Goal: Navigation & Orientation: Find specific page/section

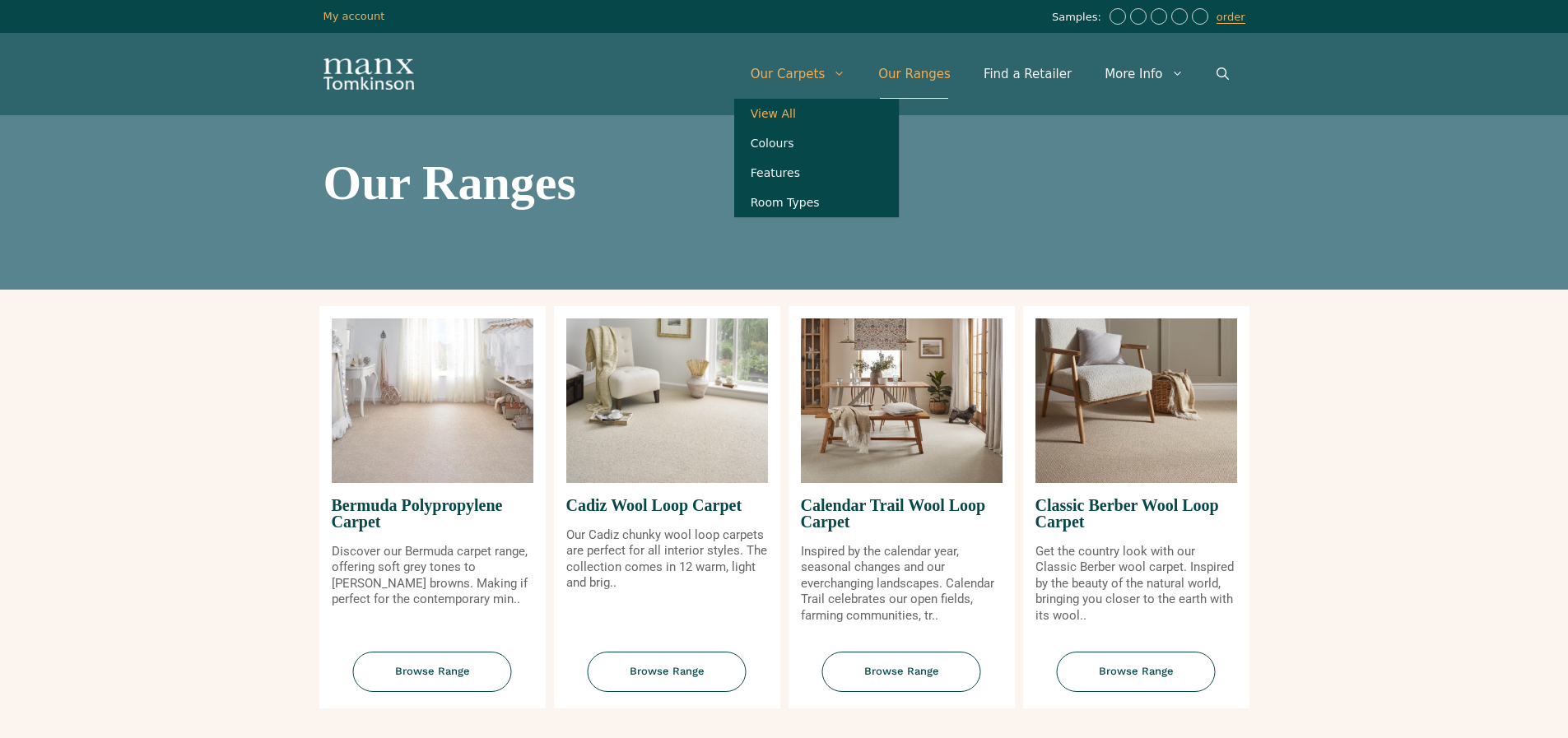
click at [808, 112] on link "View All" at bounding box center [817, 114] width 165 height 29
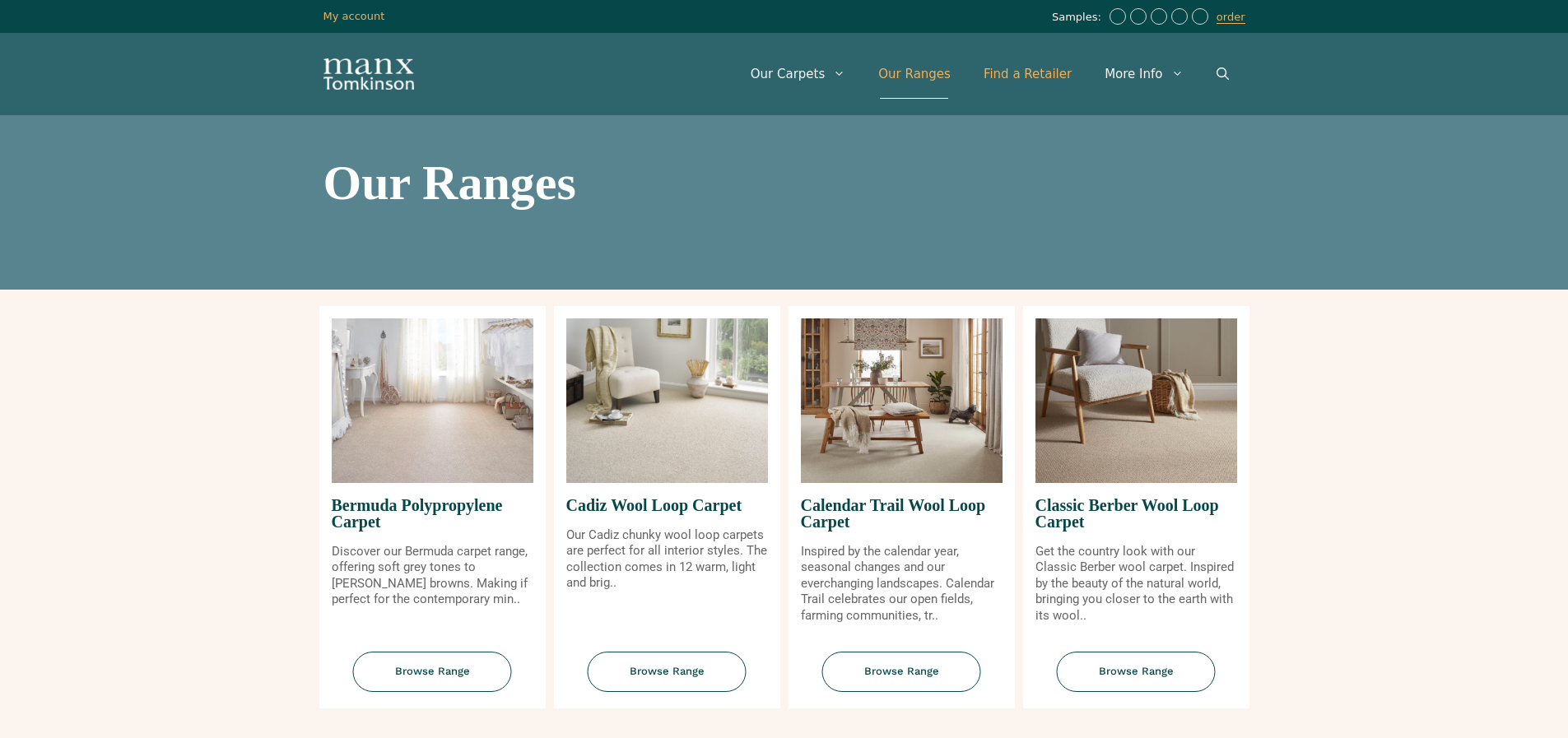
click at [1025, 80] on link "Find a Retailer" at bounding box center [1028, 74] width 121 height 49
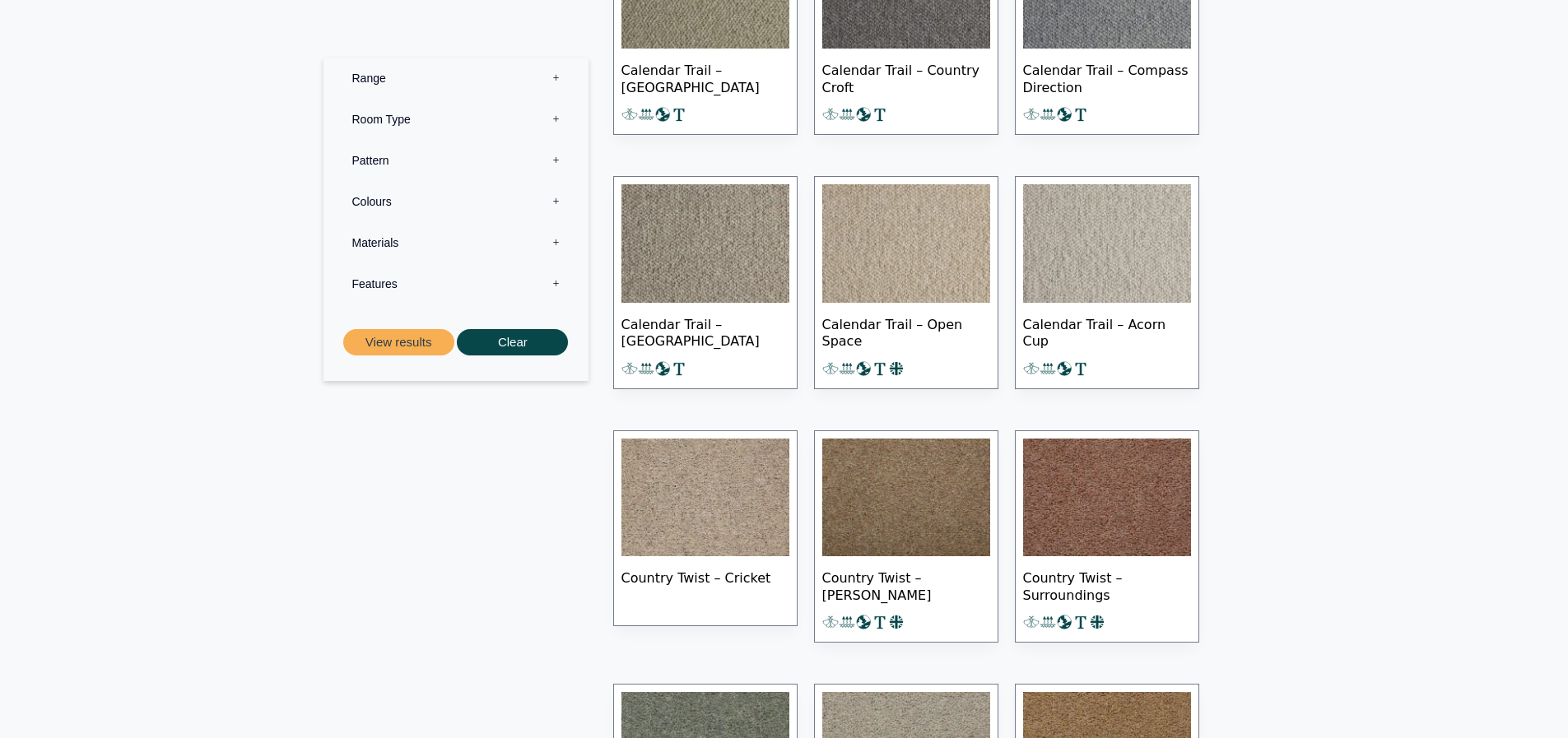
scroll to position [1317, 0]
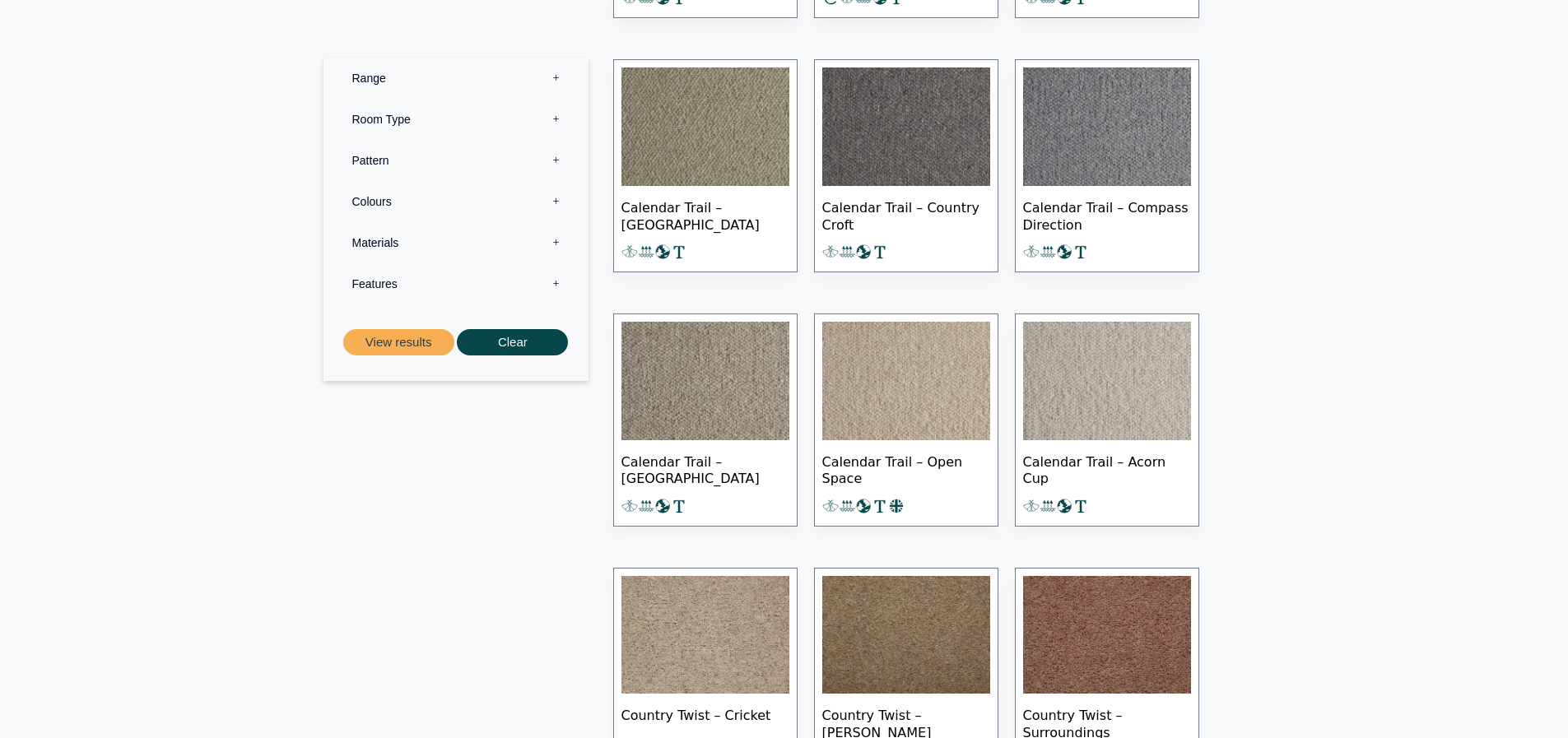
click at [552, 77] on label "Range 0" at bounding box center [456, 78] width 240 height 41
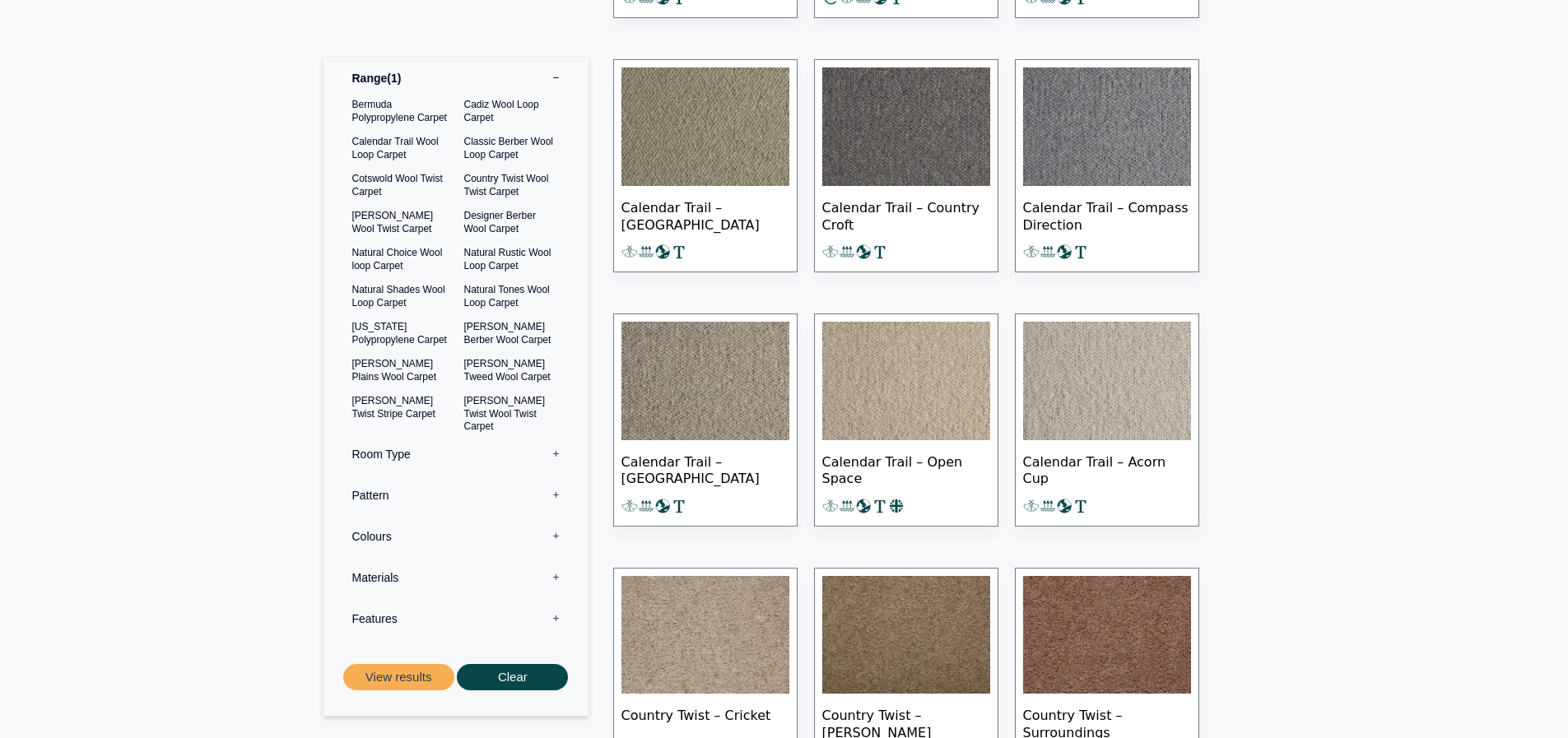
scroll to position [1399, 0]
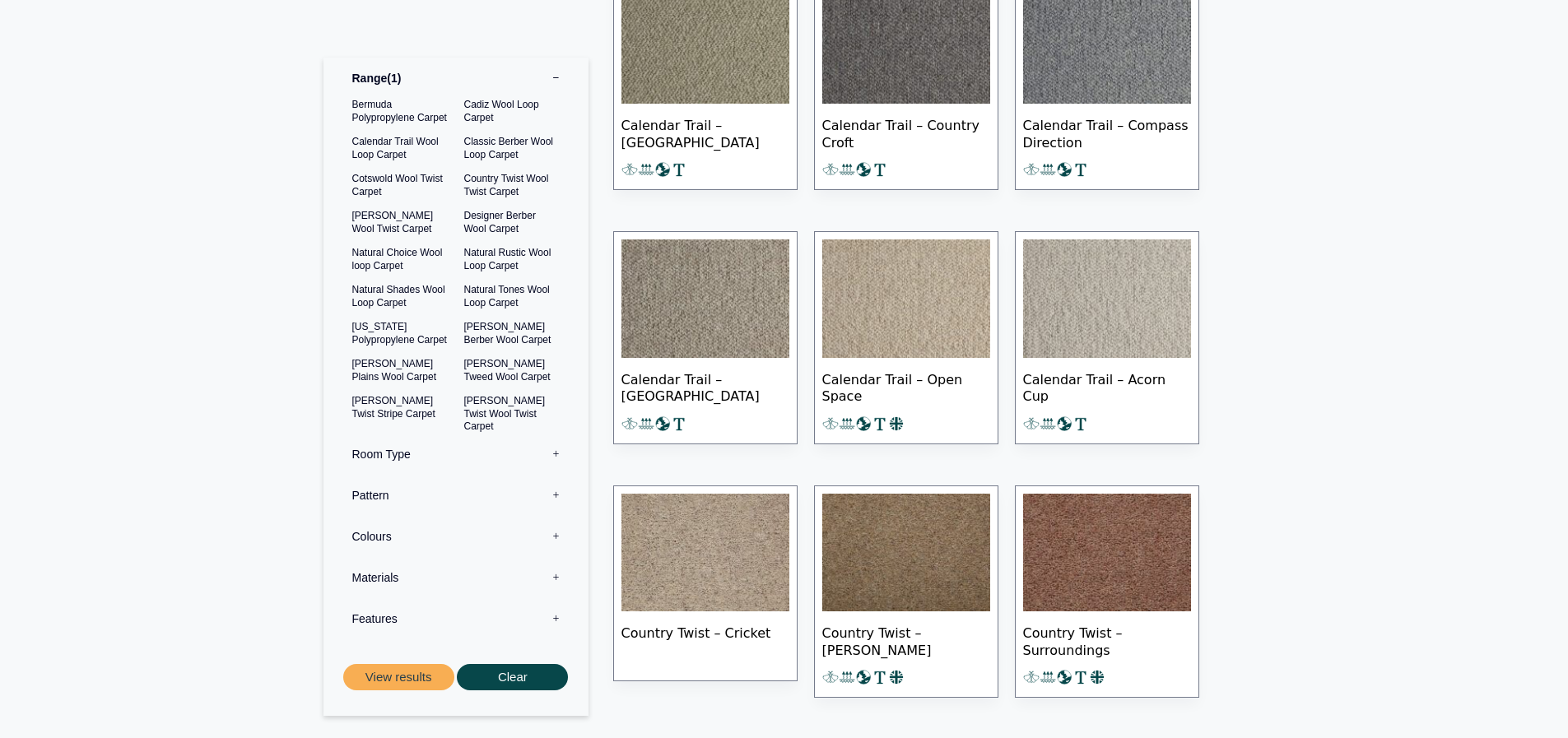
click at [556, 454] on label "Room Type 0" at bounding box center [456, 454] width 240 height 41
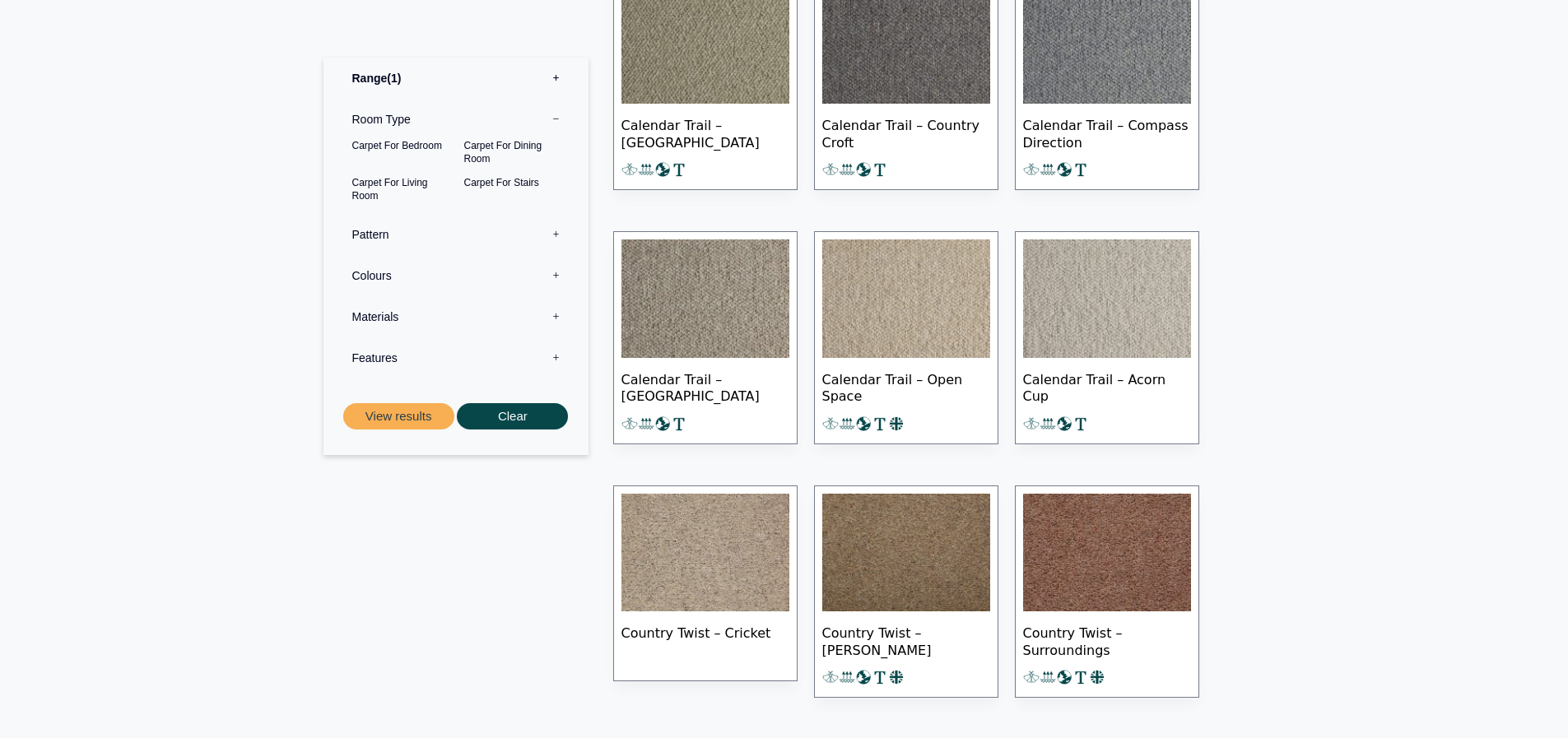
click at [554, 272] on label "Colours 0" at bounding box center [456, 276] width 240 height 41
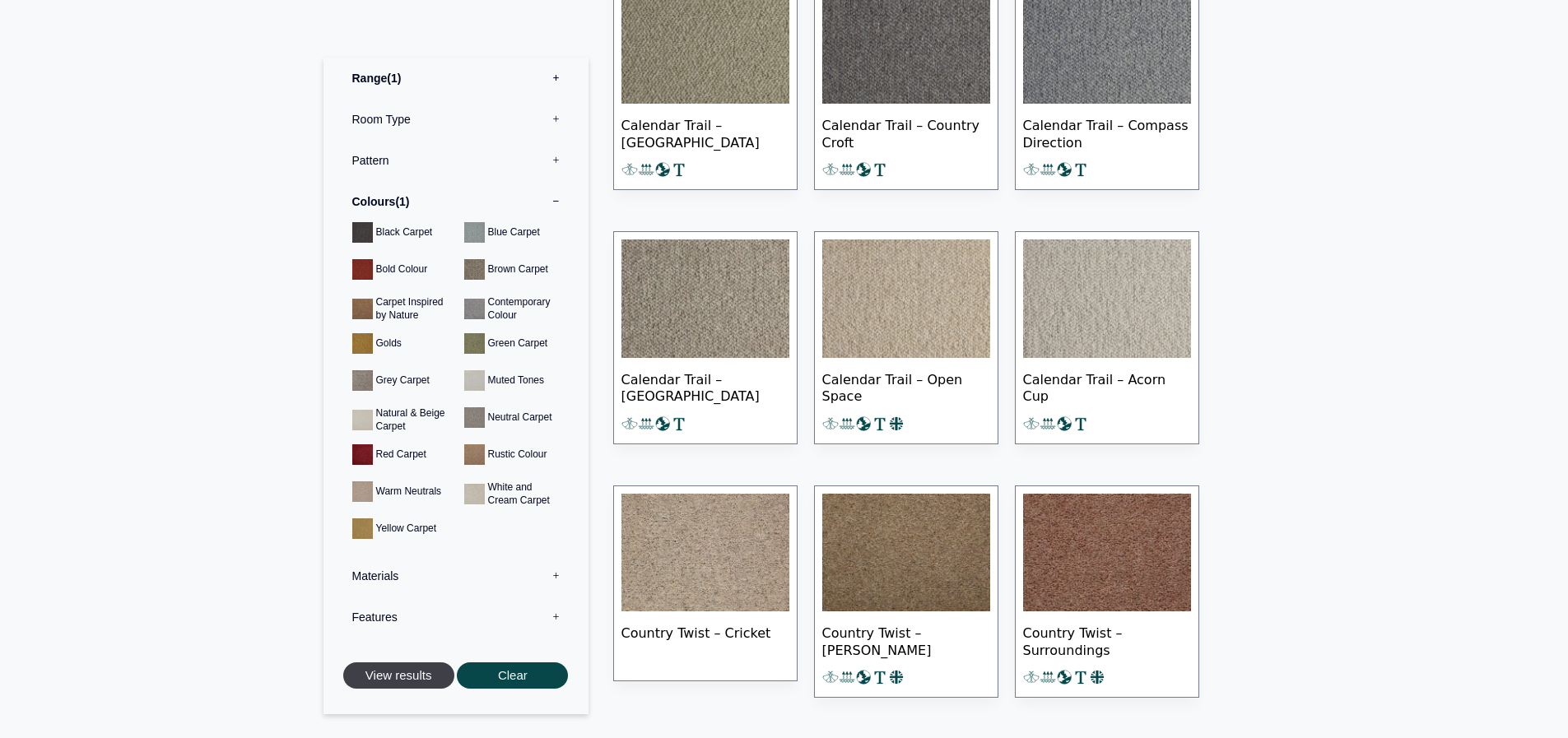
click at [393, 678] on button "View results" at bounding box center [398, 676] width 111 height 27
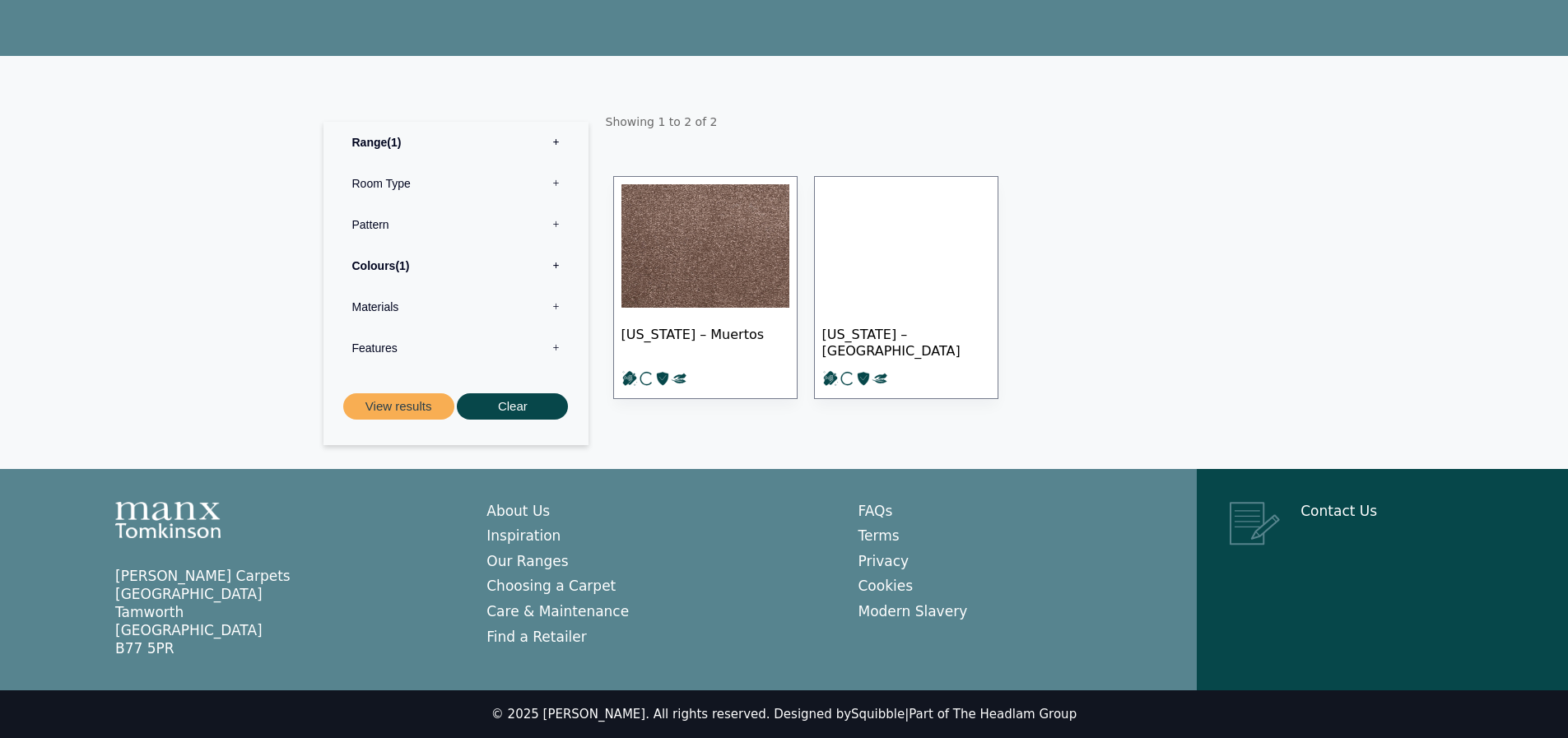
scroll to position [151, 0]
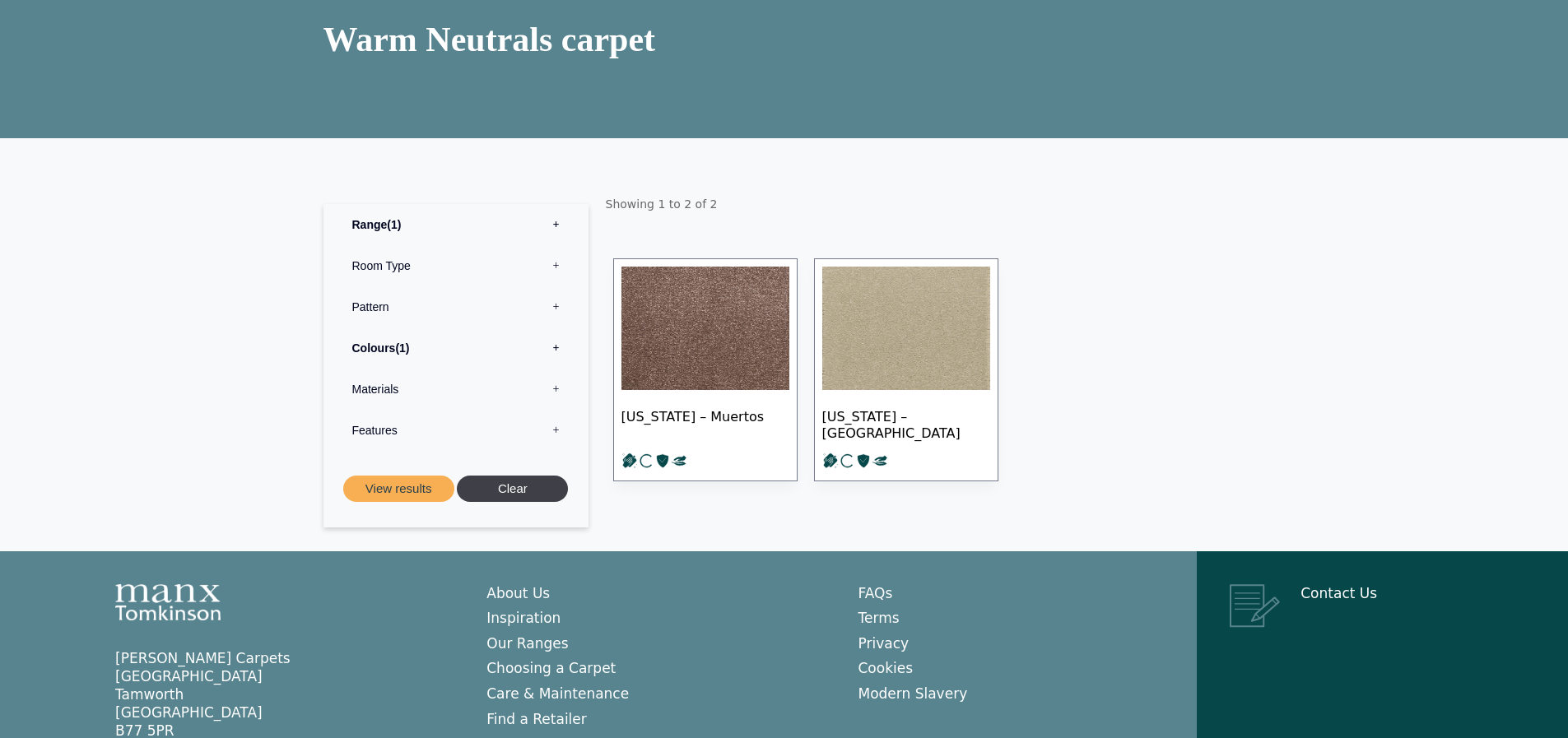
click at [519, 489] on button "Clear" at bounding box center [512, 489] width 111 height 27
click at [516, 489] on button "Clear" at bounding box center [512, 489] width 111 height 27
click at [516, 488] on button "Clear" at bounding box center [512, 489] width 111 height 27
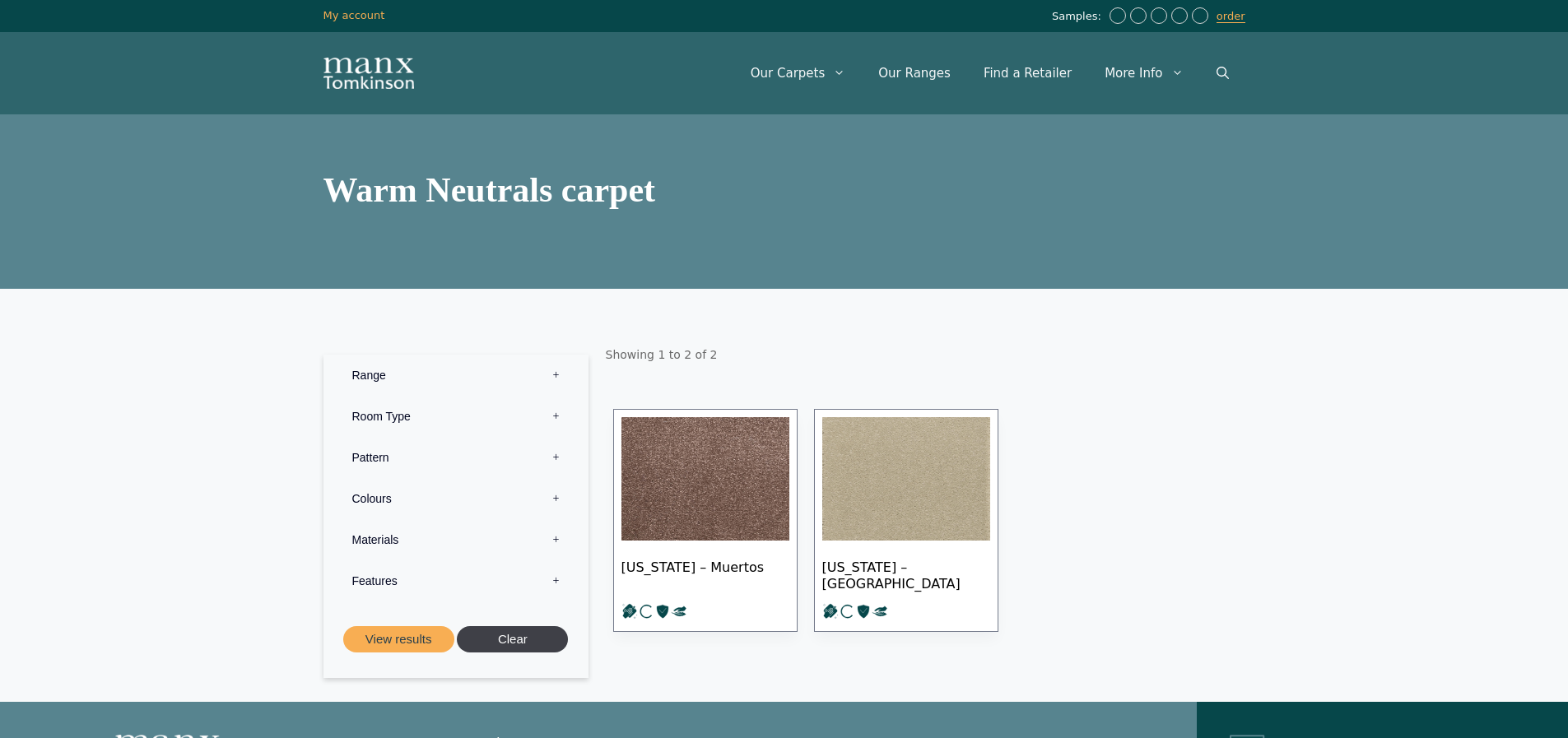
scroll to position [0, 0]
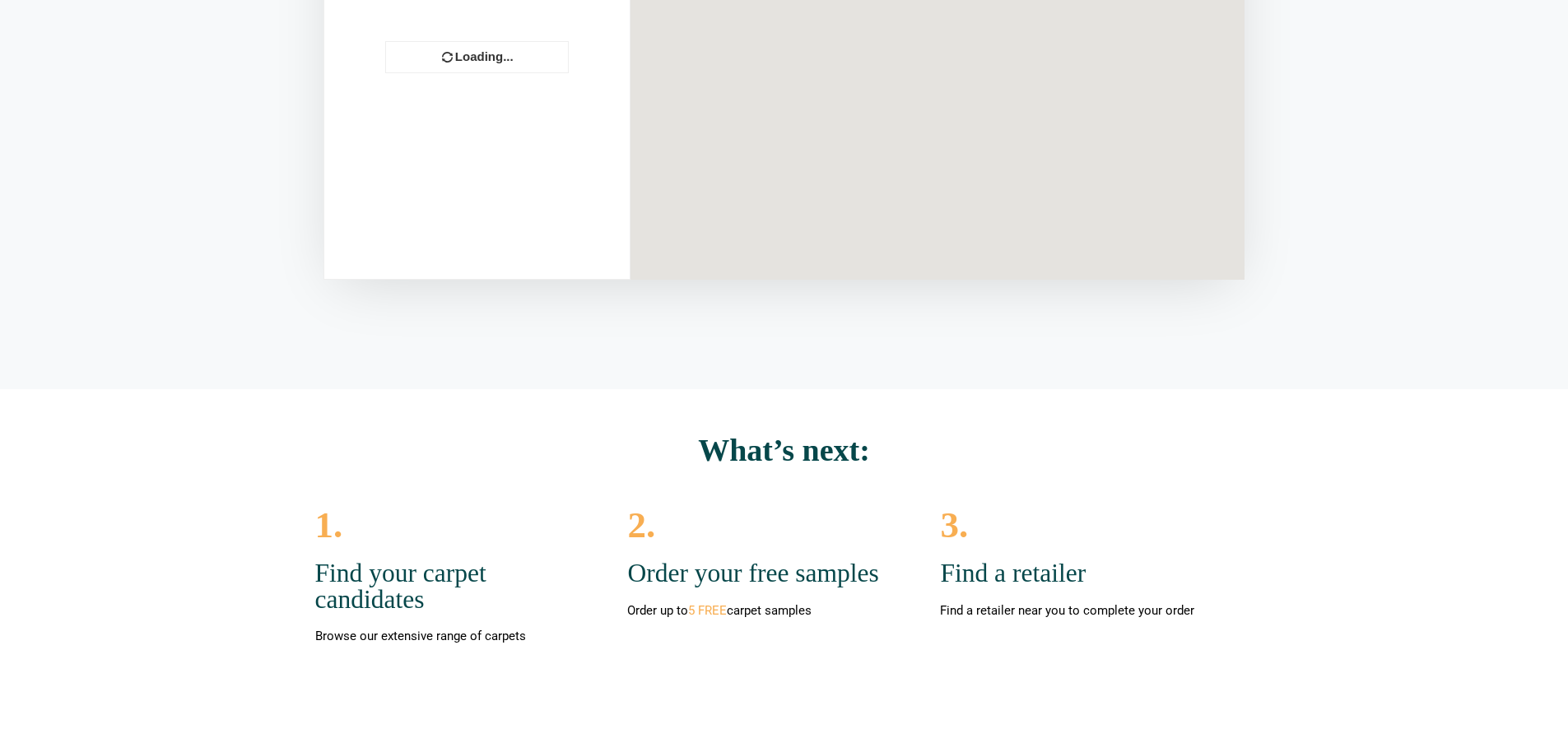
scroll to position [494, 0]
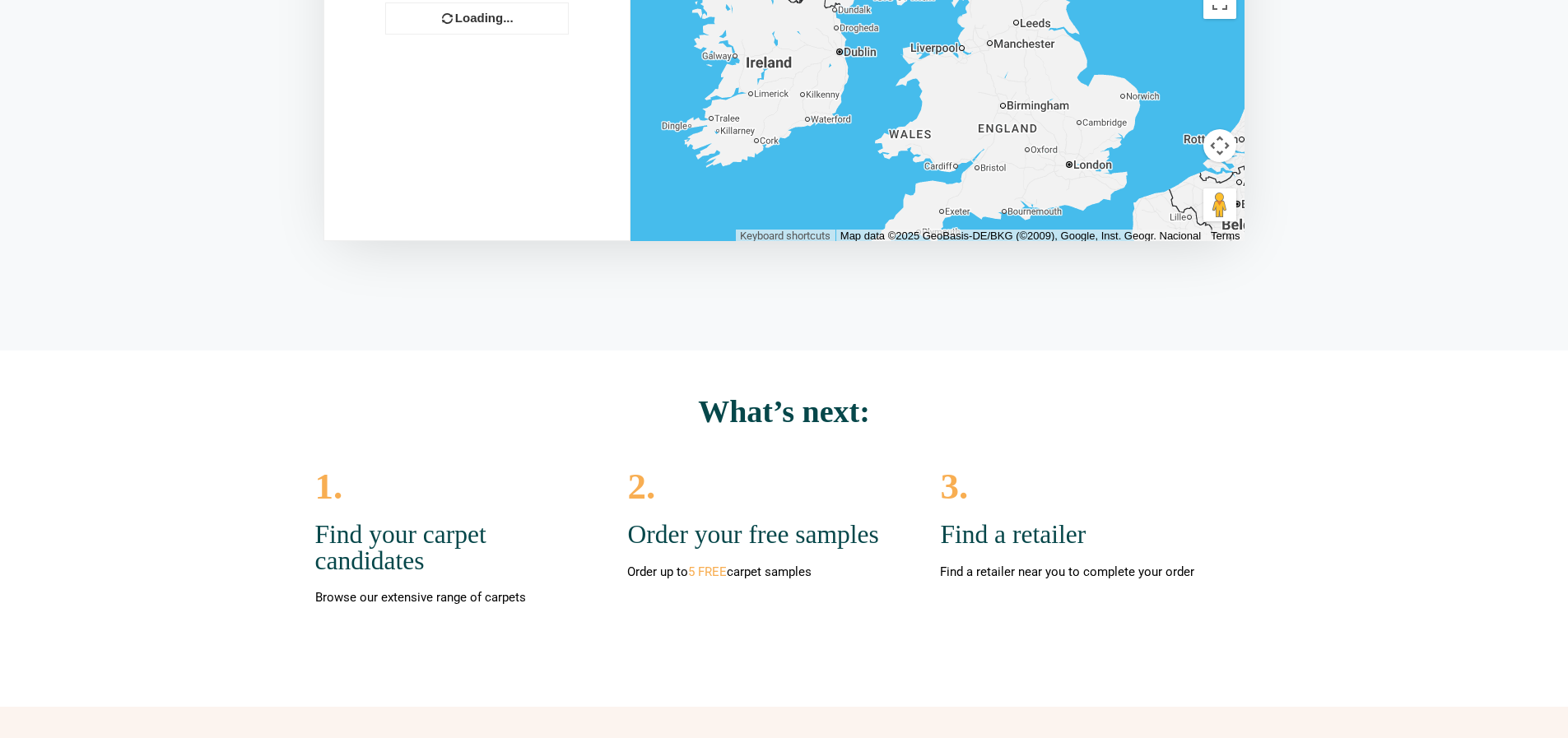
click at [713, 325] on div "Find a retailer Loading... OPEN ALL × ← → +" at bounding box center [784, 351] width 1568 height 1335
click at [527, 560] on h2 "Find your carpet candidates" at bounding box center [452, 548] width 276 height 52
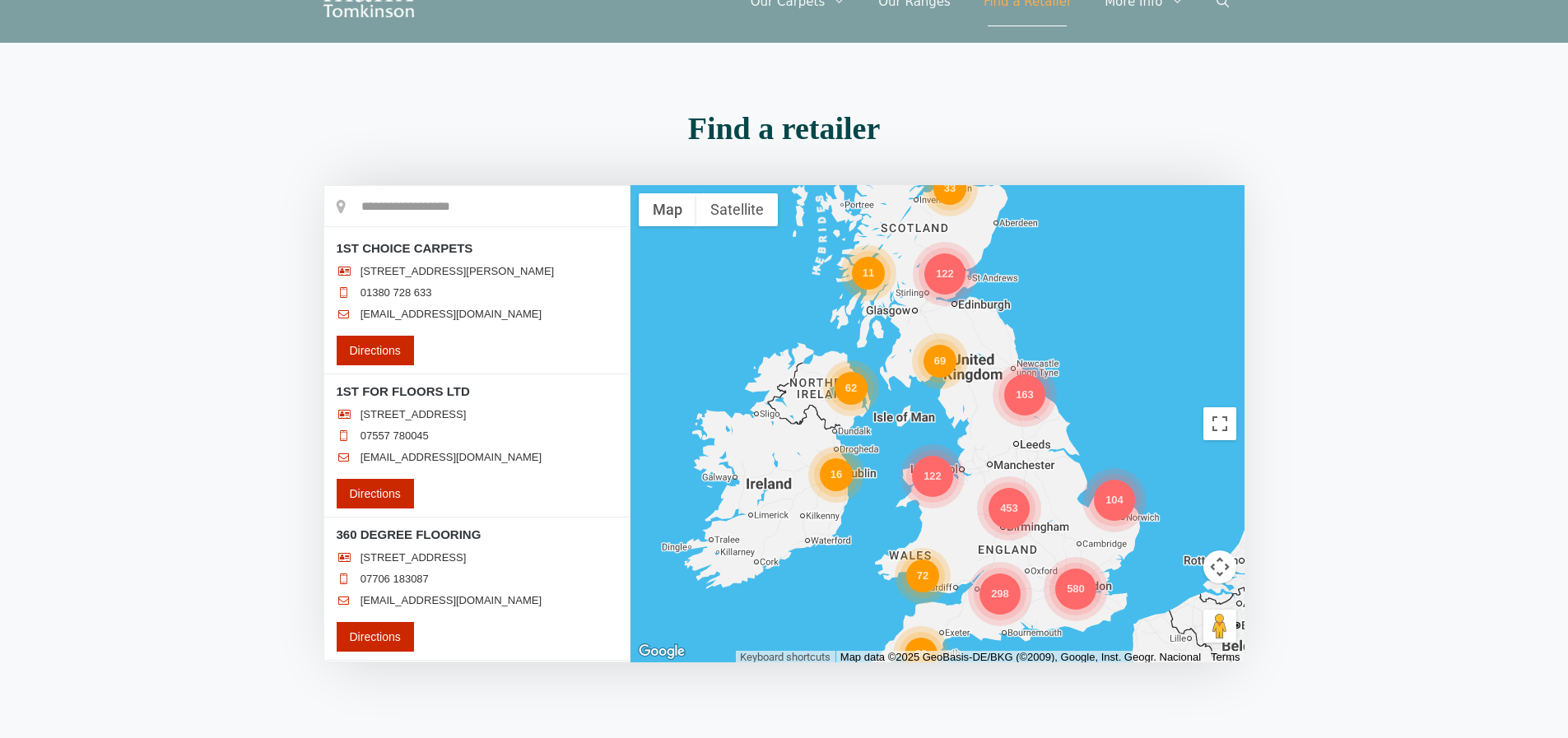
scroll to position [0, 0]
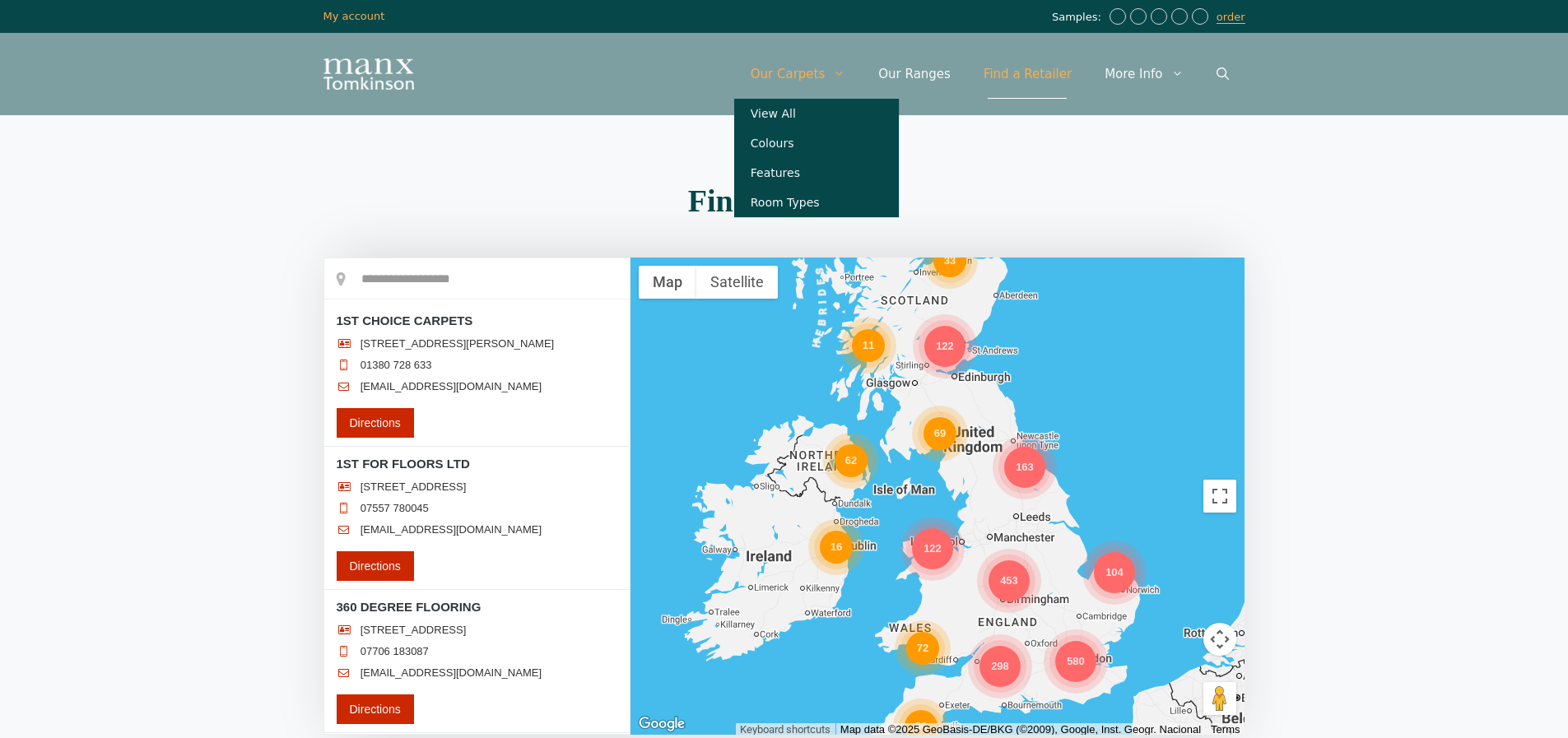
click at [806, 68] on link "Our Carpets" at bounding box center [799, 74] width 128 height 49
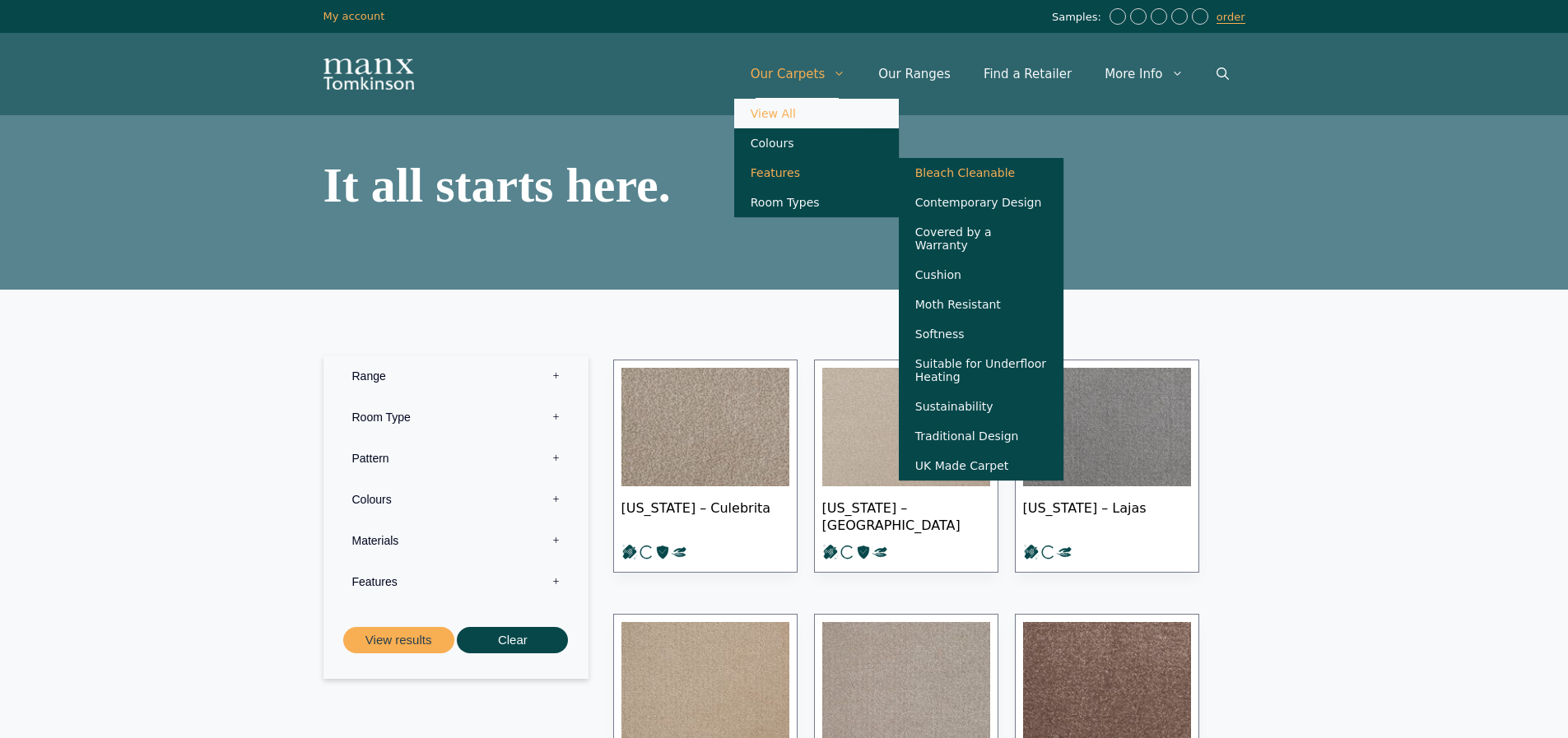
click at [975, 180] on link "Bleach Cleanable" at bounding box center [981, 173] width 165 height 29
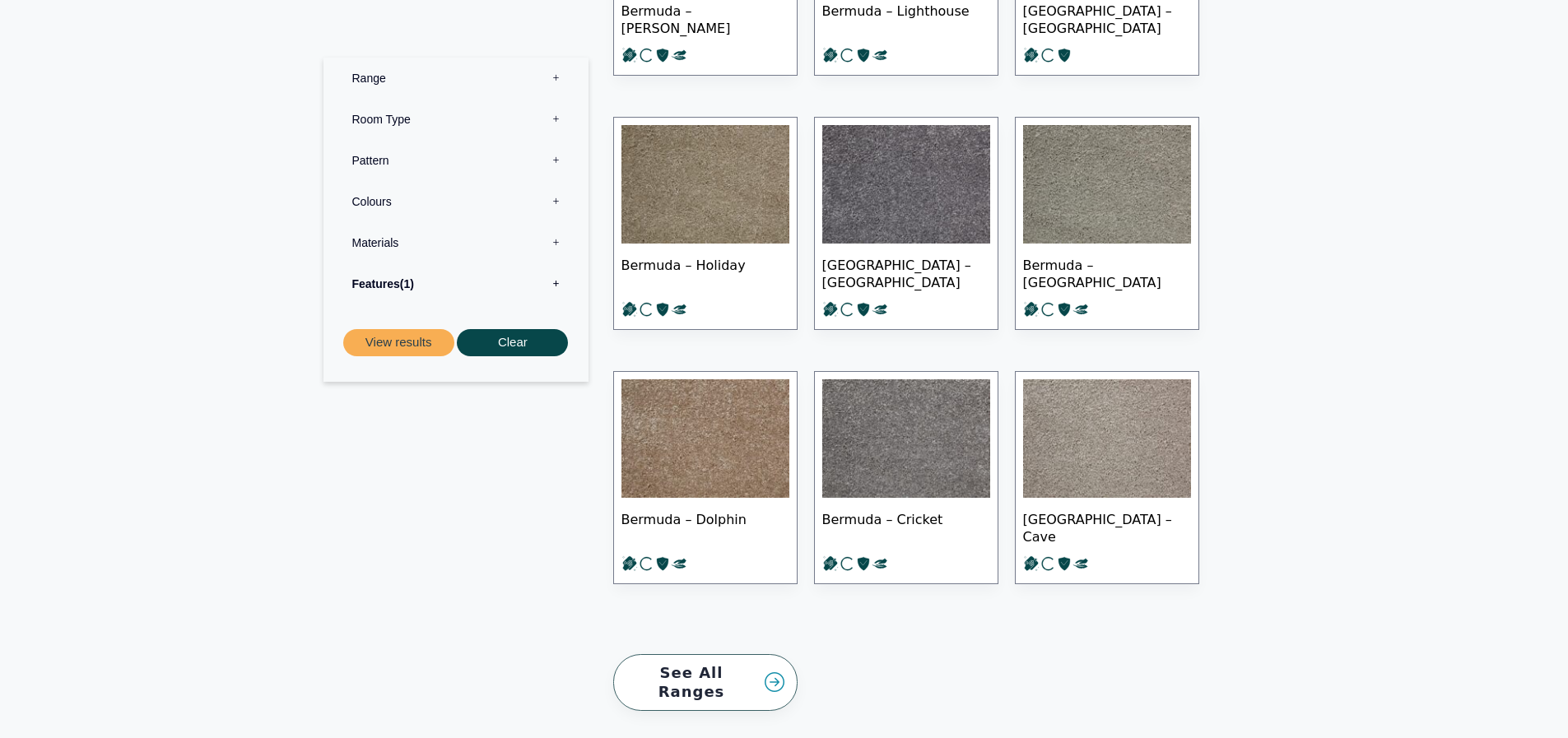
scroll to position [2386, 0]
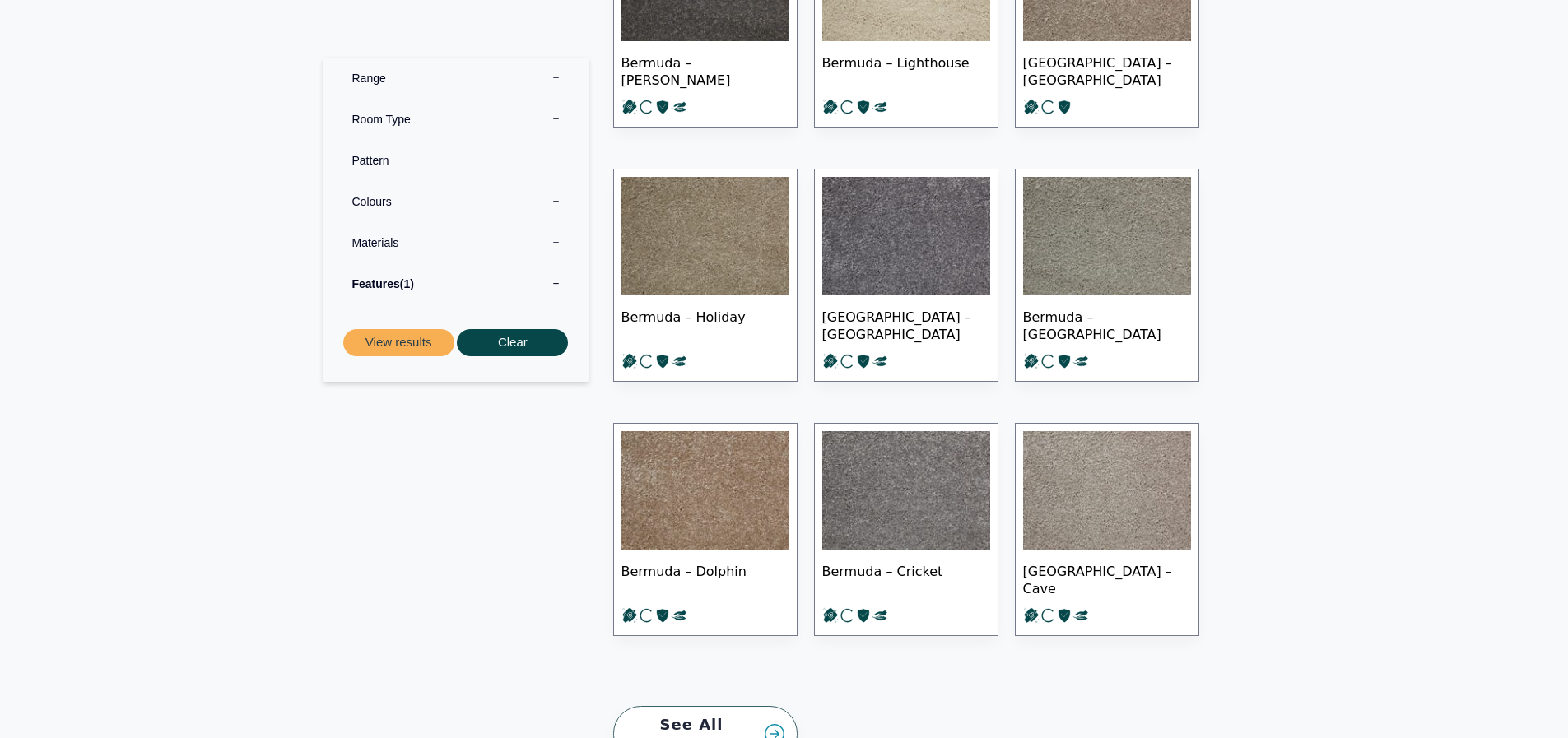
click at [707, 722] on link "See All Ranges" at bounding box center [705, 734] width 184 height 57
